Goal: Information Seeking & Learning: Learn about a topic

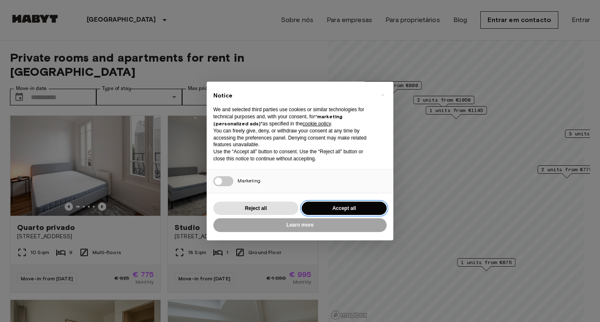
click at [332, 206] on button "Accept all" at bounding box center [344, 209] width 85 height 14
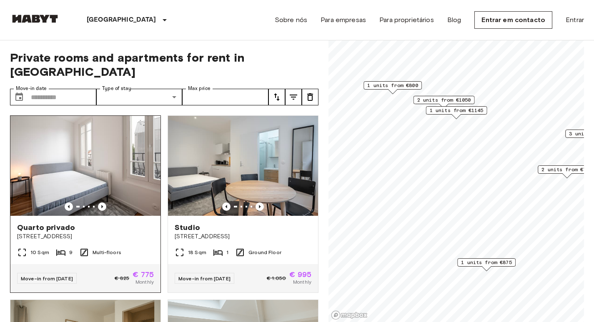
click at [129, 231] on div "Quarto privado 41bis rue de Stalingrad, Montreuil" at bounding box center [85, 232] width 150 height 32
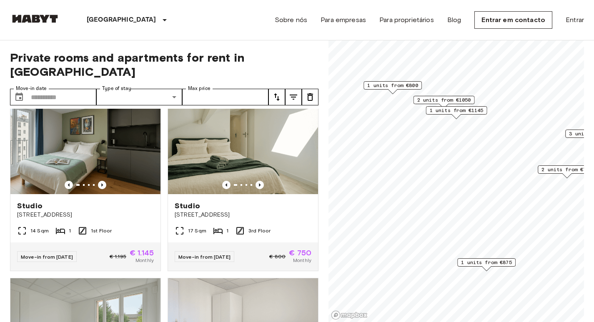
scroll to position [583, 0]
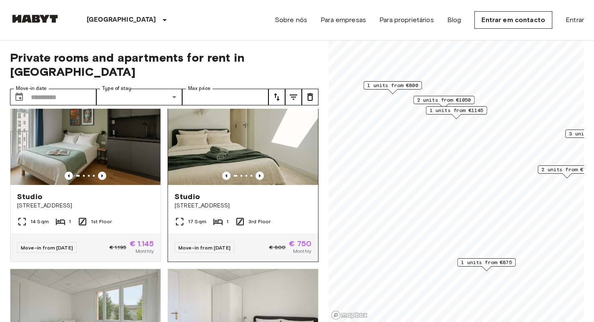
click at [243, 145] on img at bounding box center [243, 135] width 150 height 100
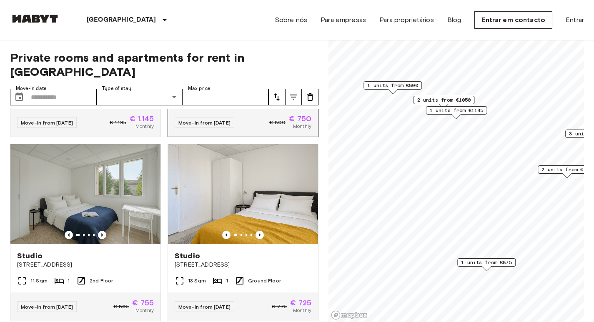
scroll to position [737, 0]
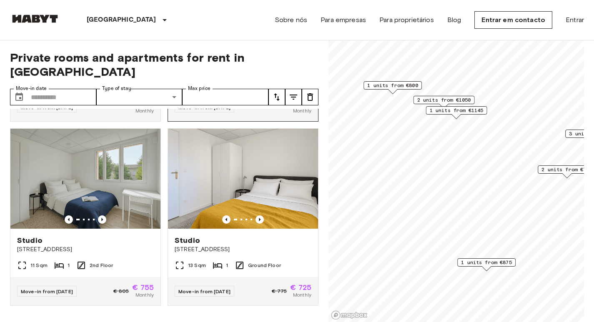
click at [265, 195] on img at bounding box center [243, 179] width 150 height 100
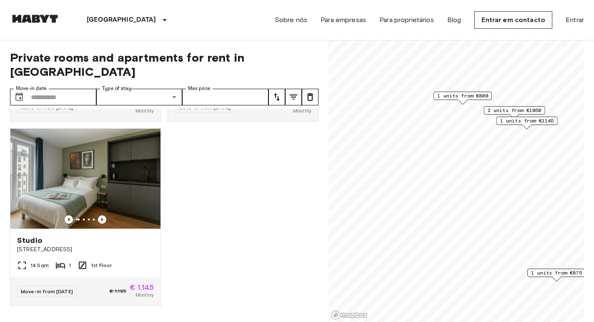
scroll to position [360, 0]
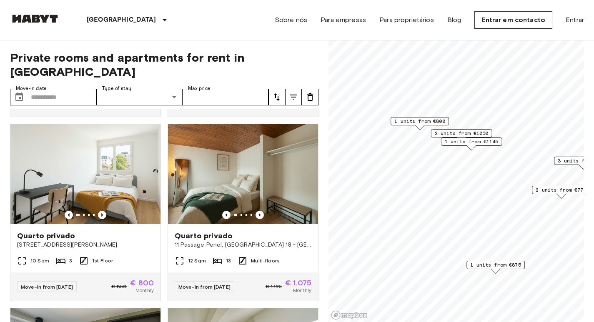
scroll to position [737, 0]
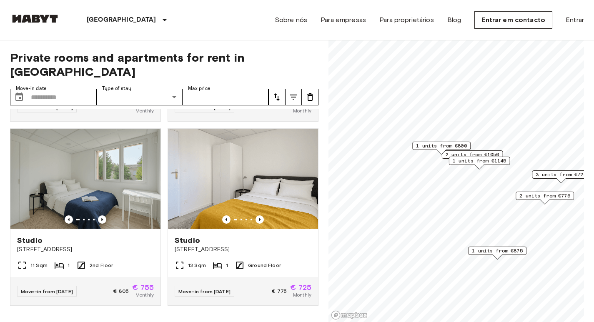
click at [522, 196] on span "2 units from €775" at bounding box center [544, 195] width 51 height 7
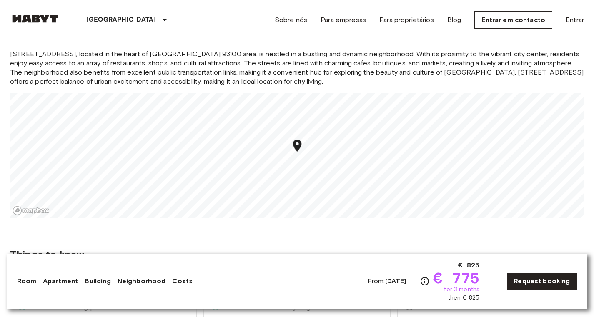
scroll to position [875, 0]
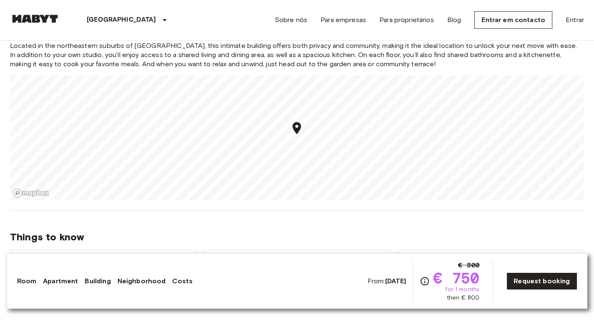
scroll to position [667, 0]
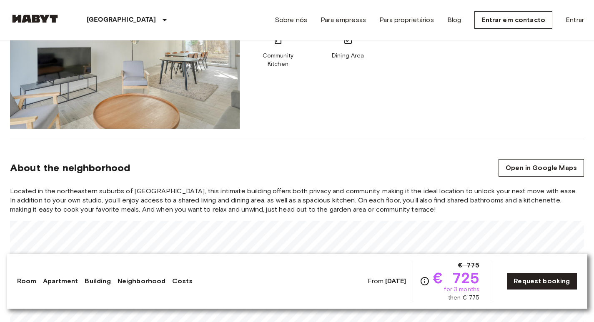
scroll to position [667, 0]
